Goal: Information Seeking & Learning: Learn about a topic

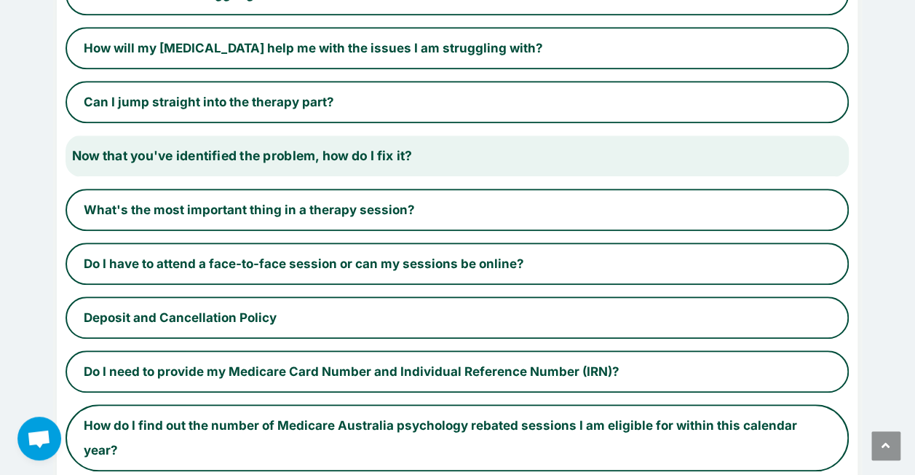
scroll to position [463, 0]
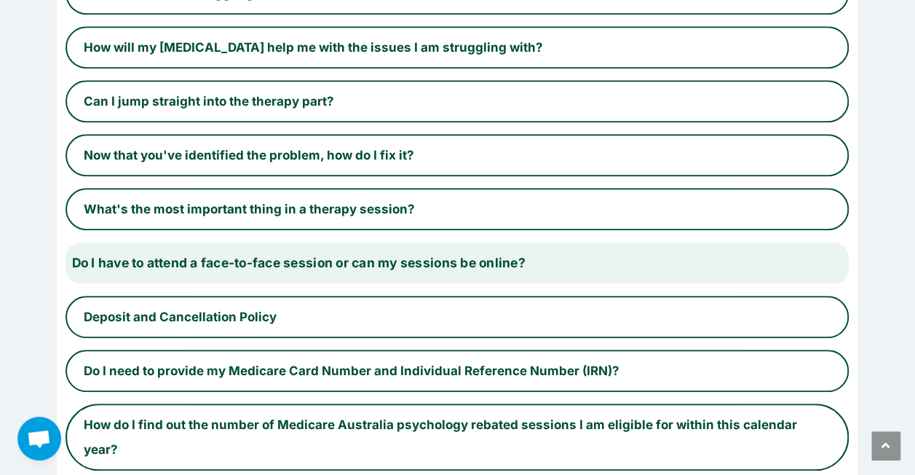
click at [248, 258] on button "Do I have to attend a face-to-face session or can my sessions be online?" at bounding box center [457, 263] width 807 height 44
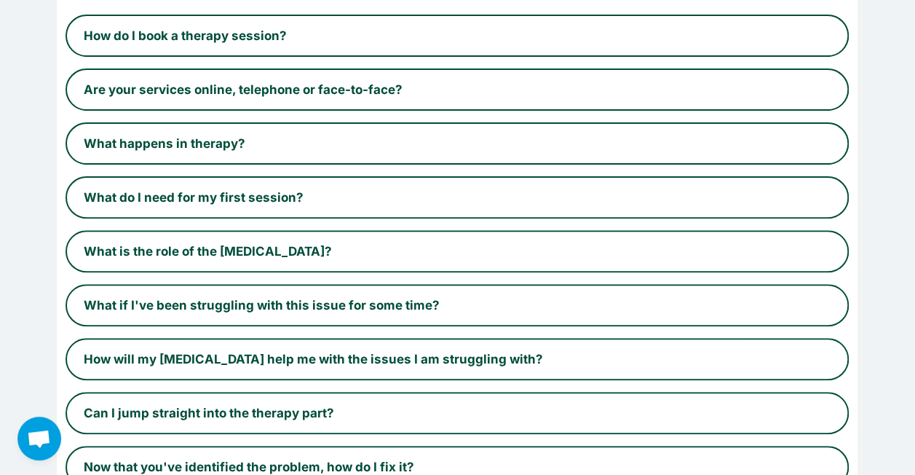
scroll to position [0, 0]
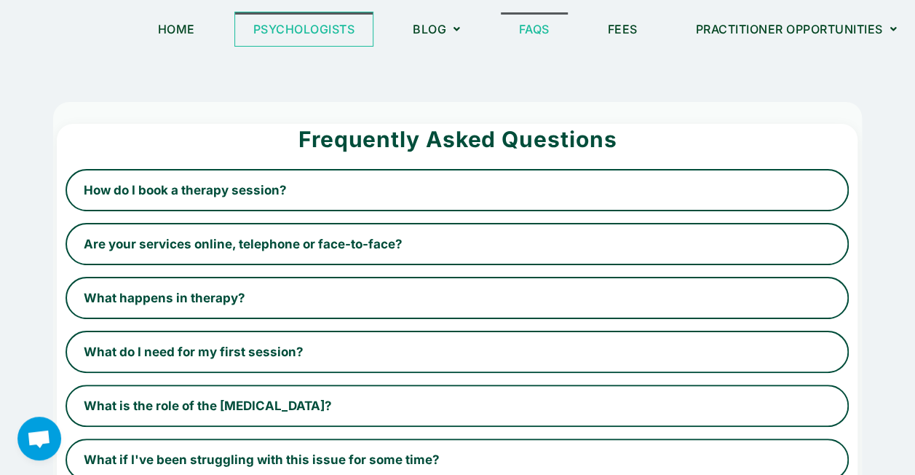
click at [324, 30] on link "Psychologists" at bounding box center [304, 28] width 138 height 33
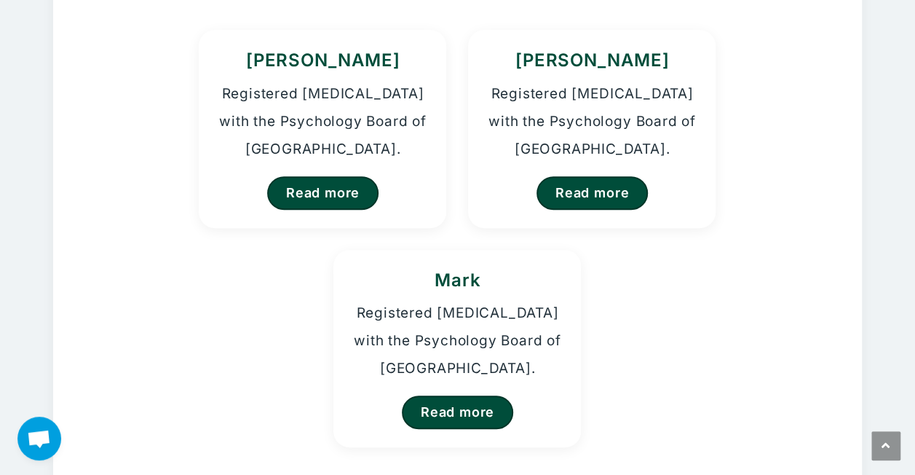
scroll to position [210, 0]
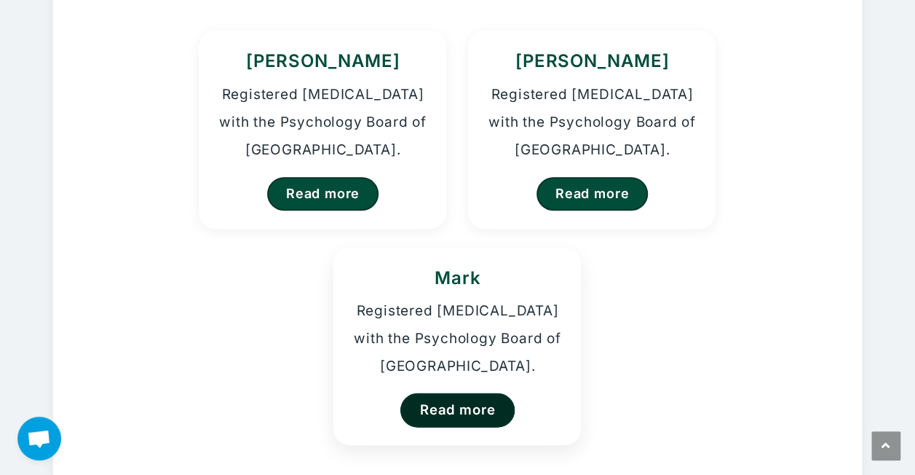
click at [476, 406] on link "Read more" at bounding box center [457, 409] width 115 height 34
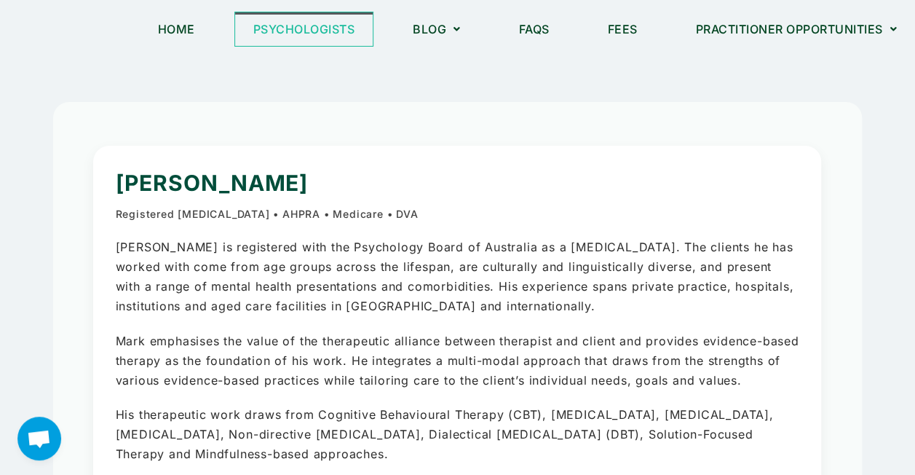
click at [296, 25] on link "Psychologists" at bounding box center [304, 28] width 138 height 33
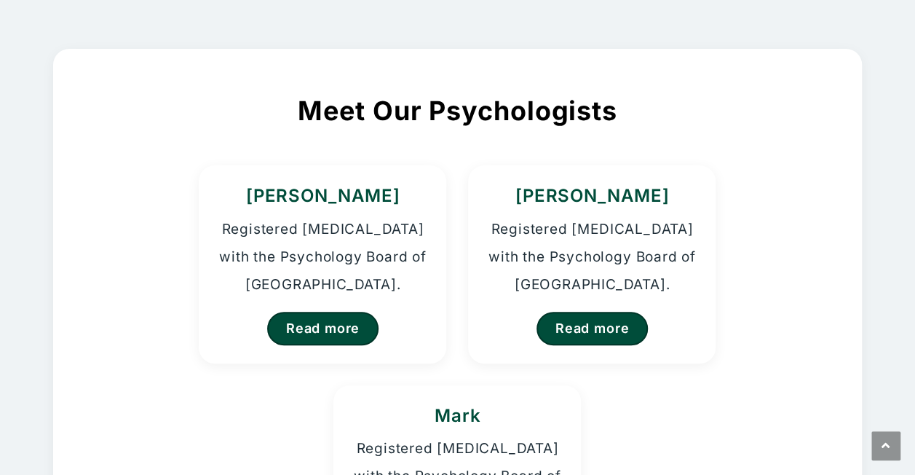
scroll to position [79, 0]
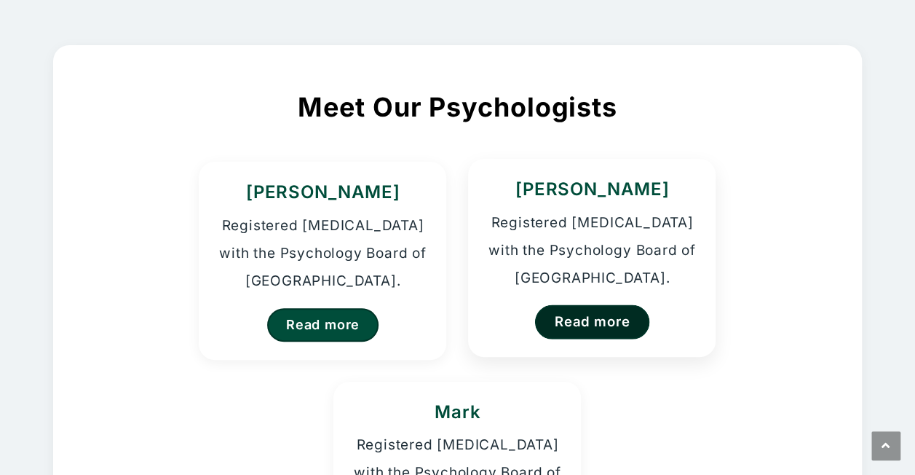
click at [601, 316] on link "Read more" at bounding box center [592, 321] width 115 height 34
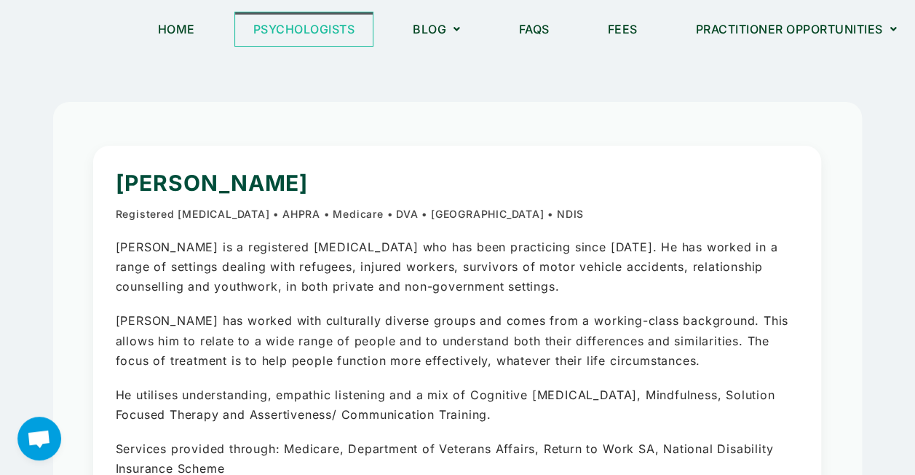
click at [304, 41] on link "Psychologists" at bounding box center [304, 28] width 138 height 33
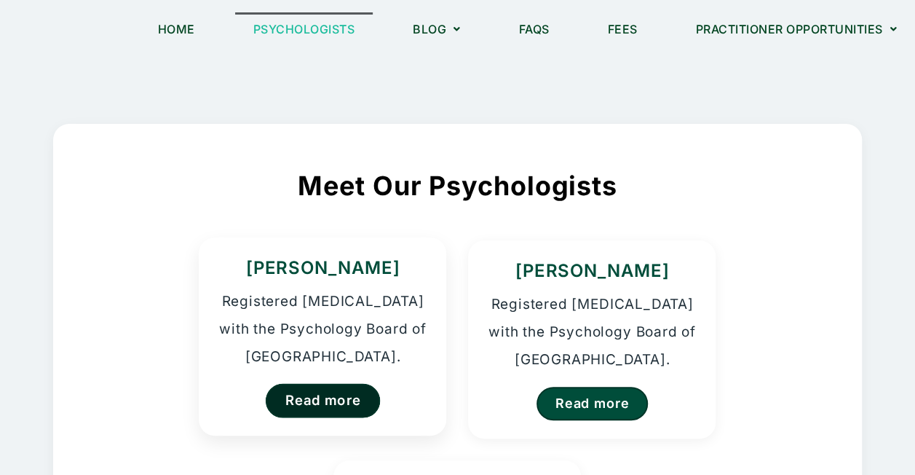
click at [307, 398] on link "Read more" at bounding box center [323, 400] width 115 height 34
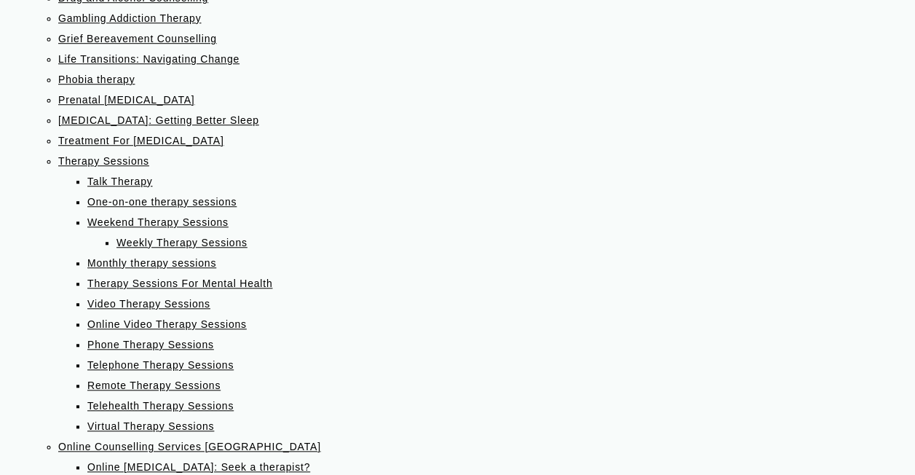
scroll to position [294, 0]
